Goal: Task Accomplishment & Management: Complete application form

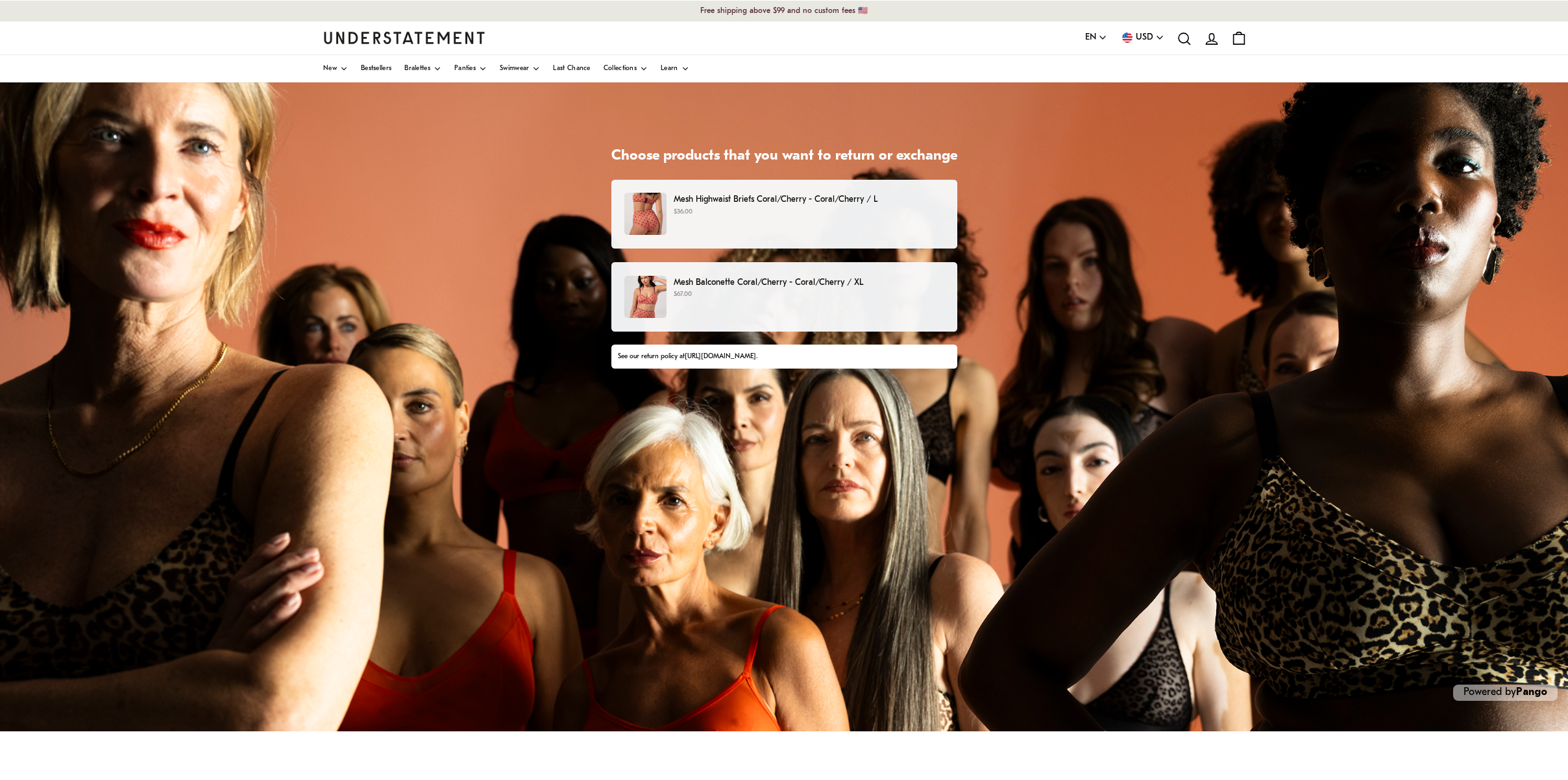
click at [781, 292] on p "$67.00" at bounding box center [809, 294] width 270 height 10
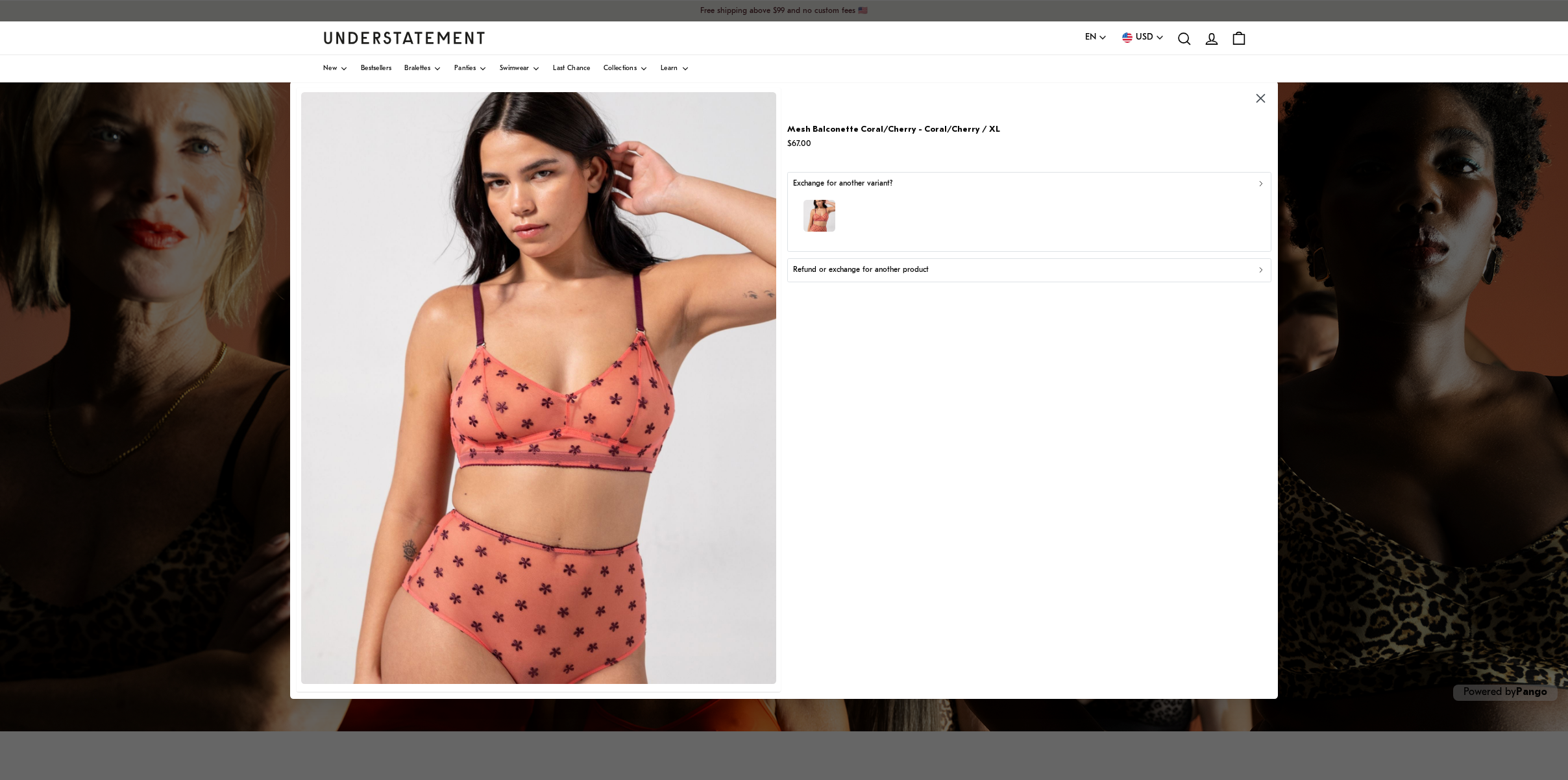
click at [1110, 205] on div "button" at bounding box center [1030, 218] width 473 height 57
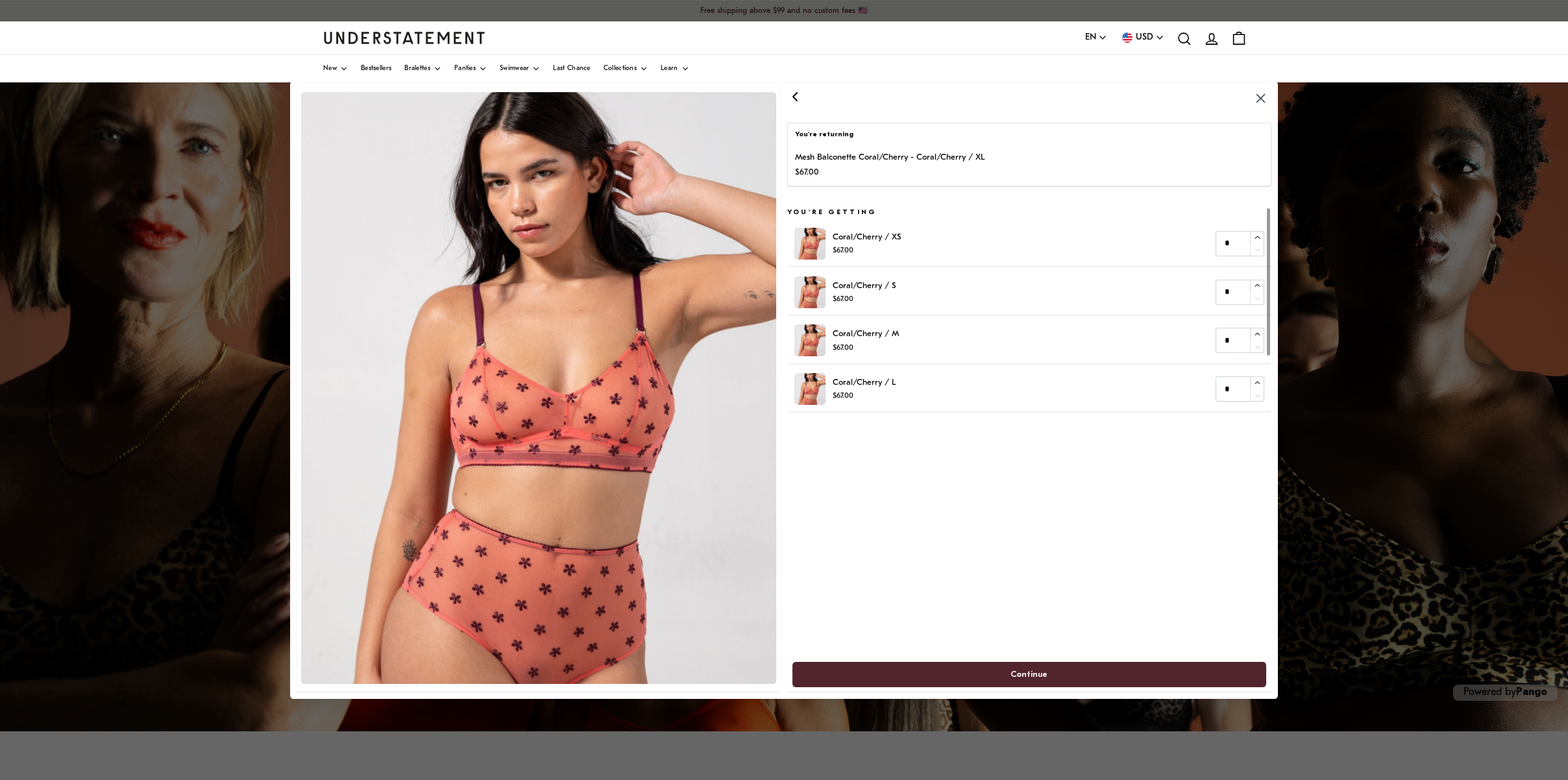
click at [1077, 346] on div "Coral/Cherry / M $67.00 *" at bounding box center [1030, 340] width 471 height 32
type input "*"
click at [1254, 334] on icon "button" at bounding box center [1258, 335] width 9 height 9
click at [1043, 668] on span "Continue" at bounding box center [1028, 674] width 37 height 24
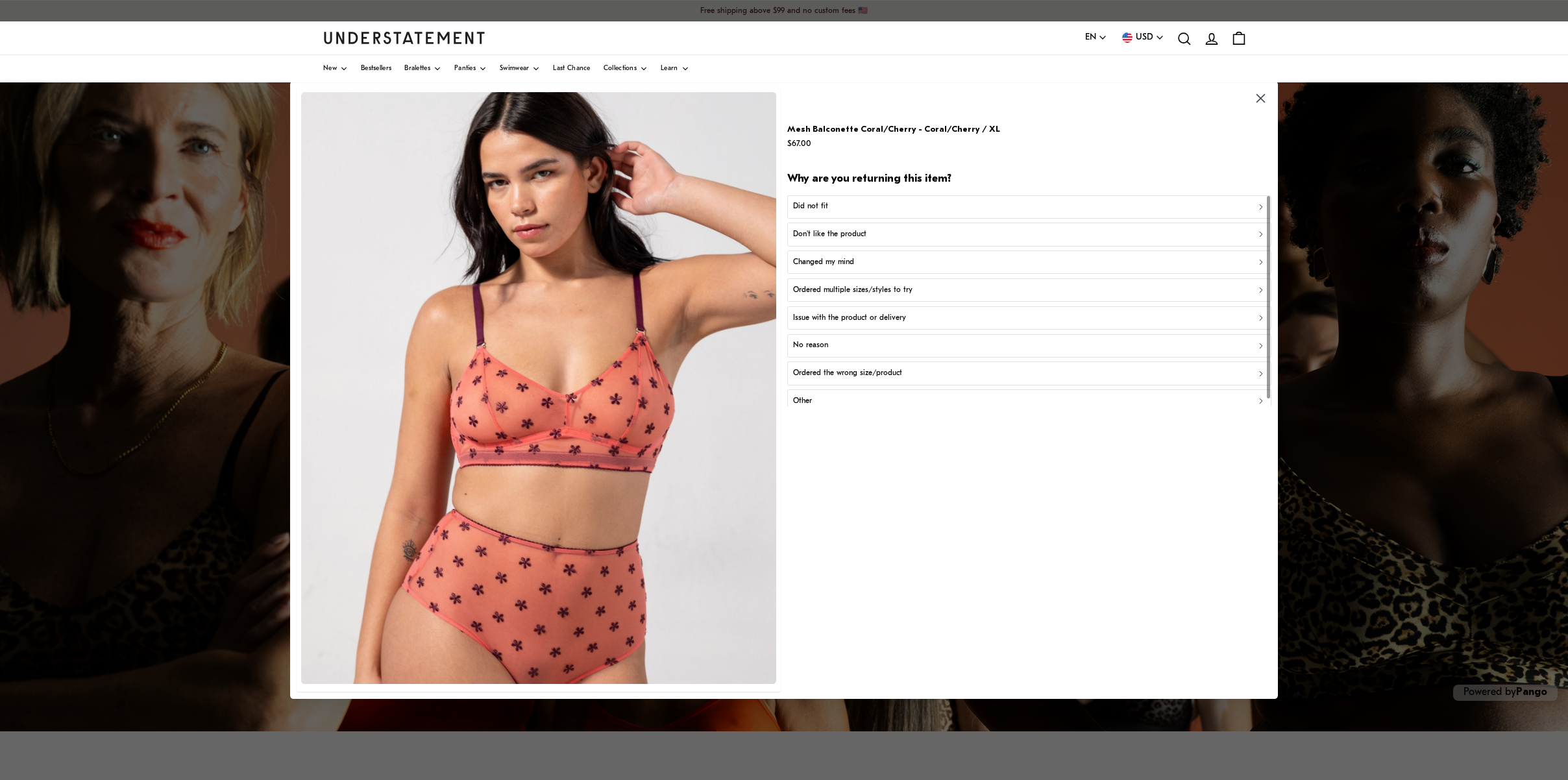
click at [979, 210] on div "Did not fit" at bounding box center [1030, 206] width 473 height 12
click at [958, 238] on div "Too big" at bounding box center [1030, 234] width 473 height 12
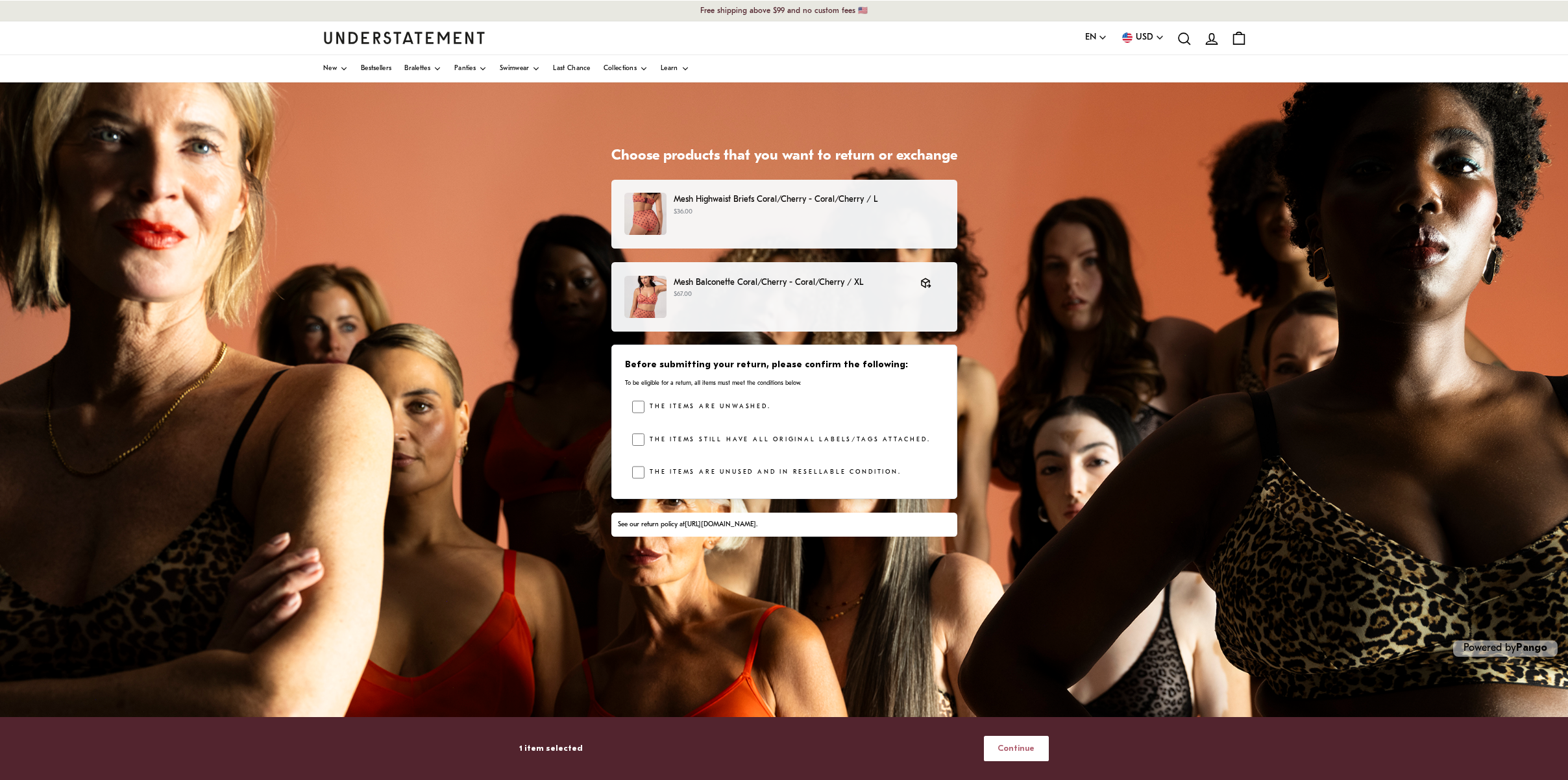
click at [1011, 752] on span "Continue" at bounding box center [1015, 748] width 37 height 24
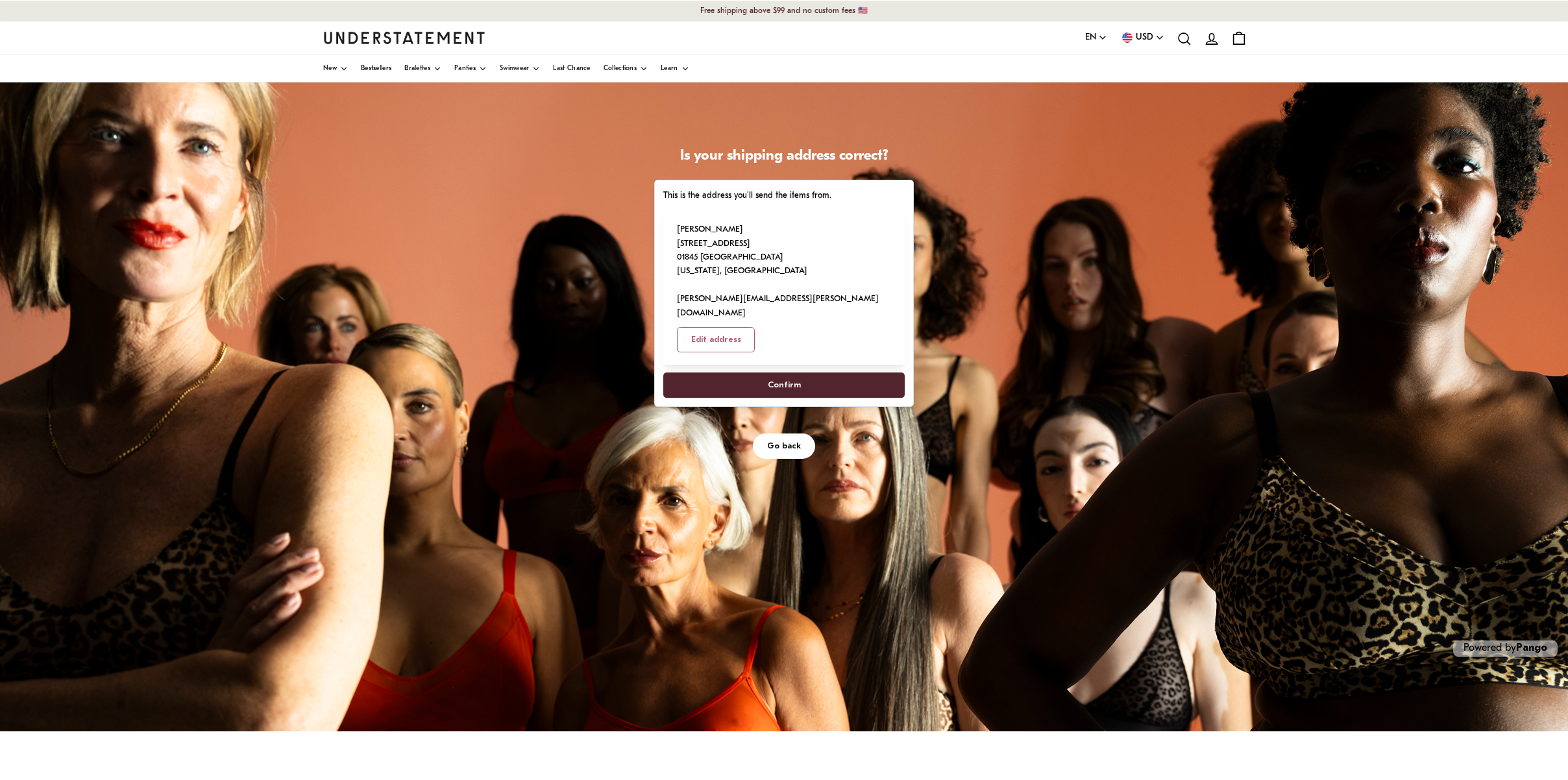
click at [790, 373] on span "Confirm" at bounding box center [784, 384] width 33 height 24
select select "**"
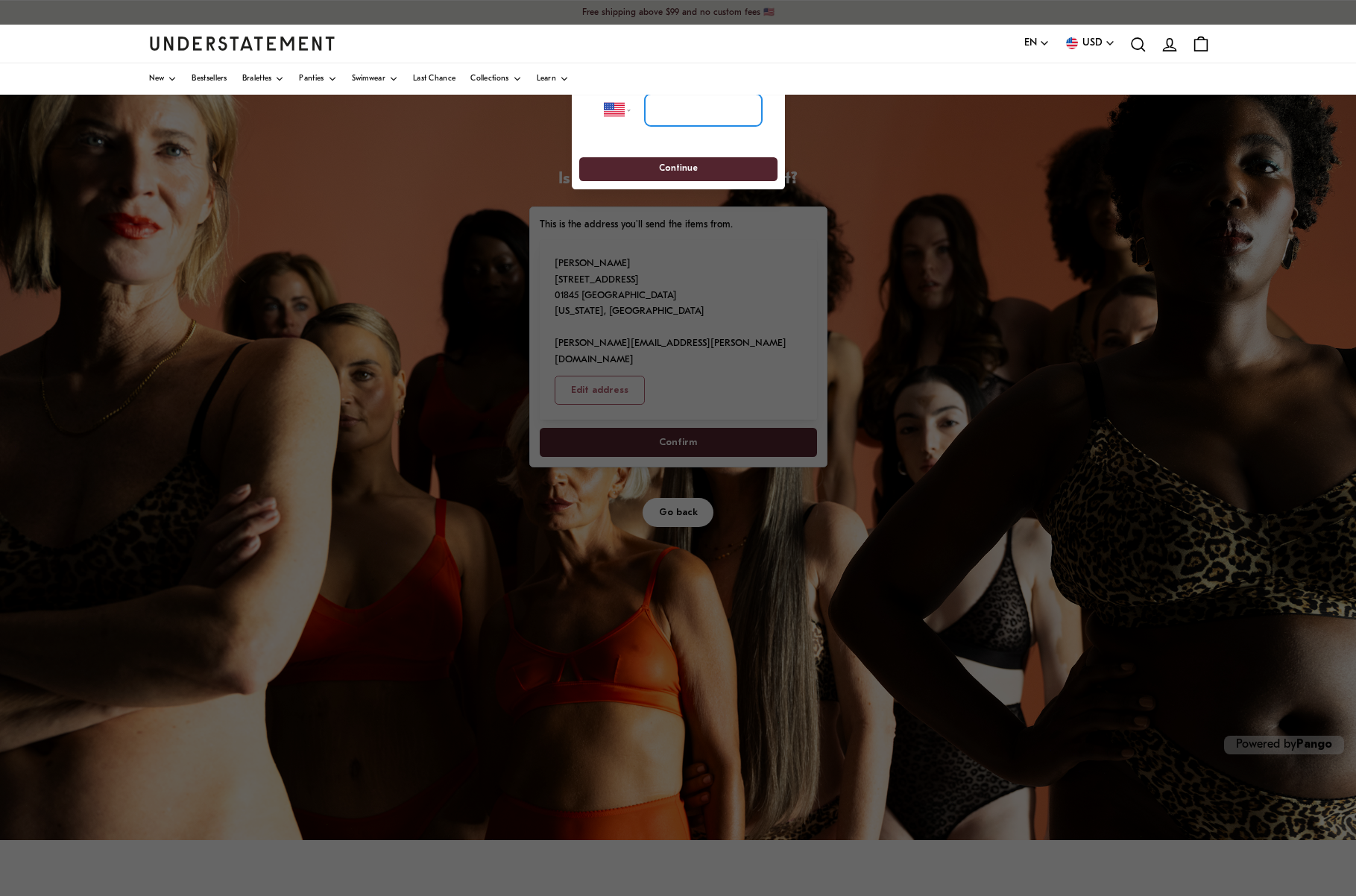
click at [713, 108] on input "tel" at bounding box center [702, 111] width 117 height 33
type input "**********"
click at [748, 169] on span "Continue" at bounding box center [678, 169] width 171 height 23
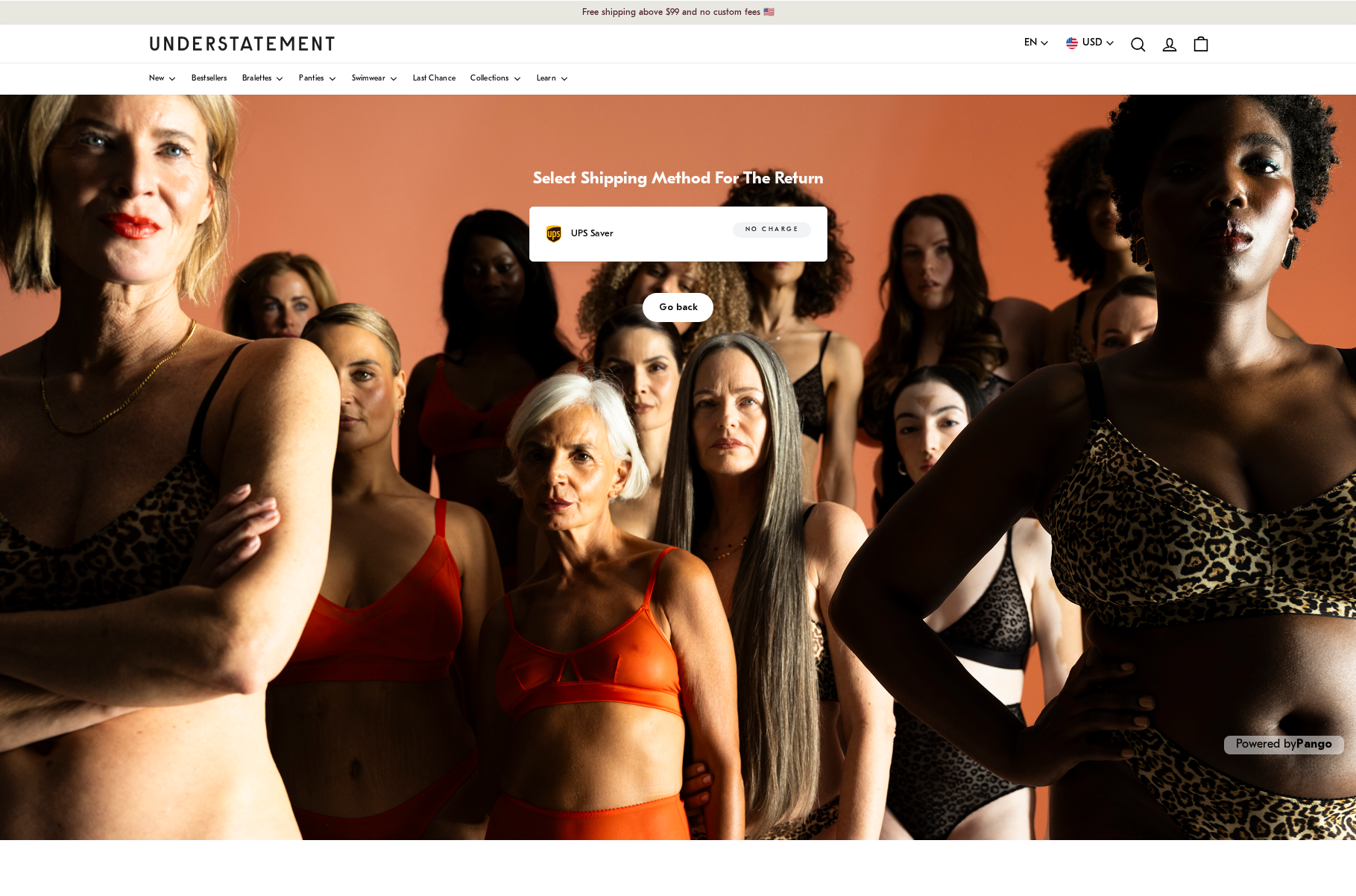
click at [747, 230] on span "No charge" at bounding box center [772, 230] width 53 height 15
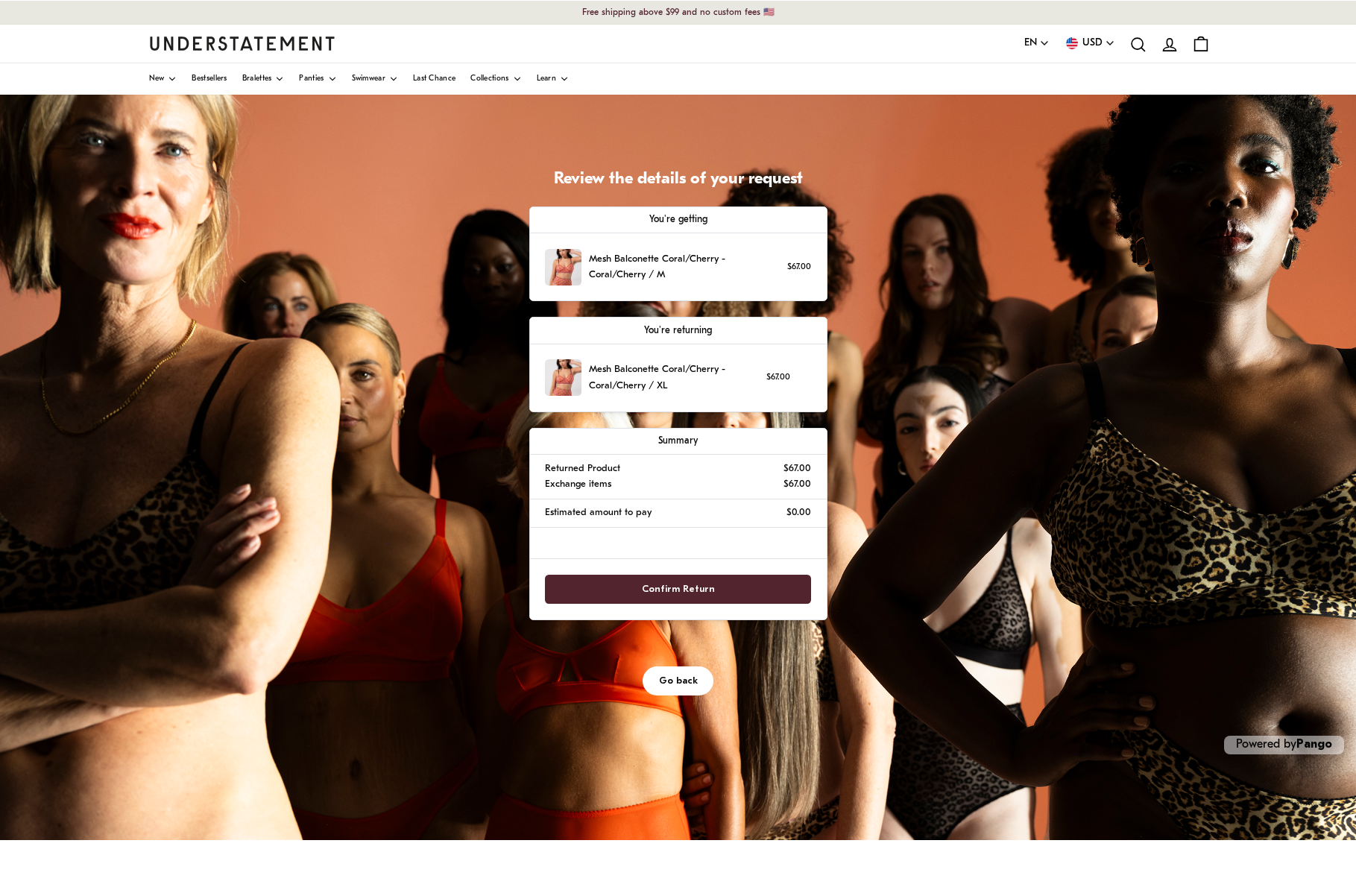
click at [683, 586] on span "Confirm Return" at bounding box center [678, 588] width 73 height 27
